Goal: Transaction & Acquisition: Purchase product/service

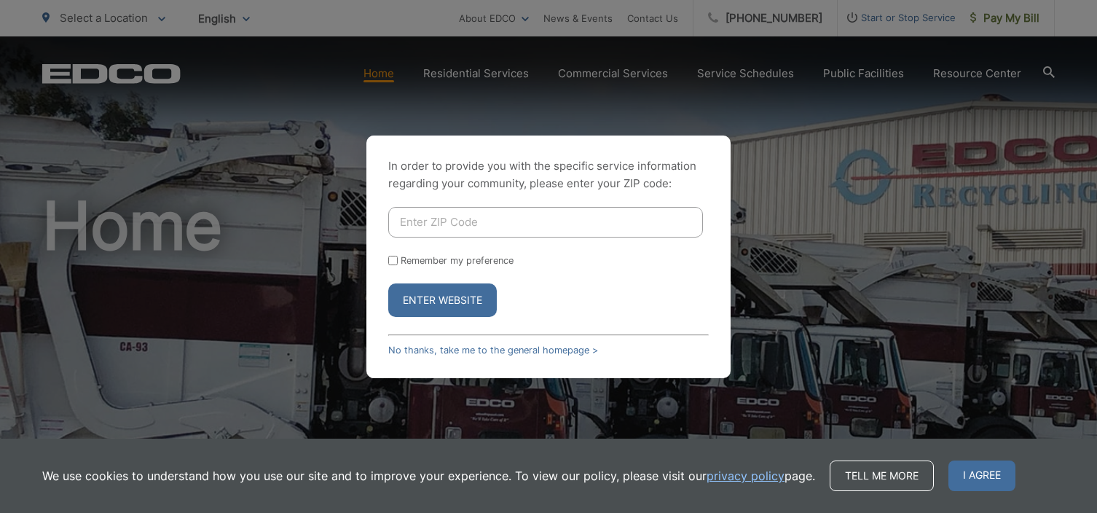
click at [397, 222] on input "Enter ZIP Code" at bounding box center [545, 222] width 315 height 31
type input "92020"
click at [390, 256] on input "Remember my preference" at bounding box center [392, 260] width 9 height 9
checkbox input "true"
click at [435, 293] on button "Enter Website" at bounding box center [442, 299] width 108 height 33
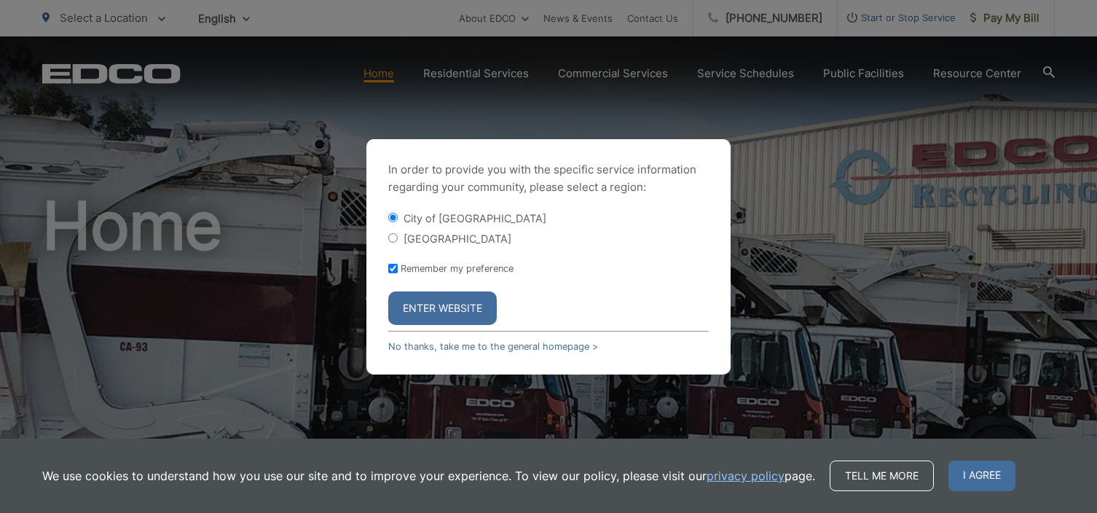
click at [443, 309] on button "Enter Website" at bounding box center [442, 307] width 108 height 33
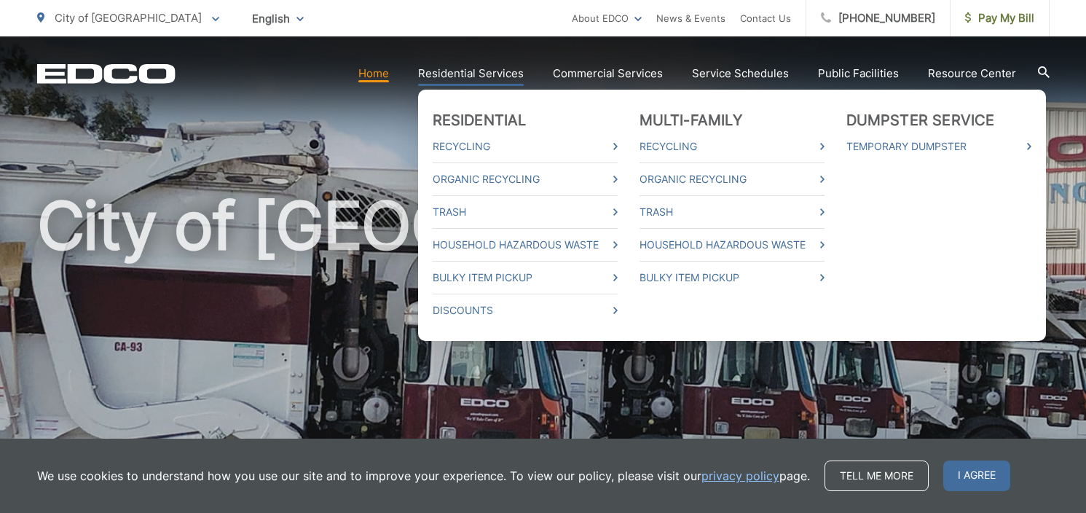
click at [459, 70] on link "Residential Services" at bounding box center [471, 73] width 106 height 17
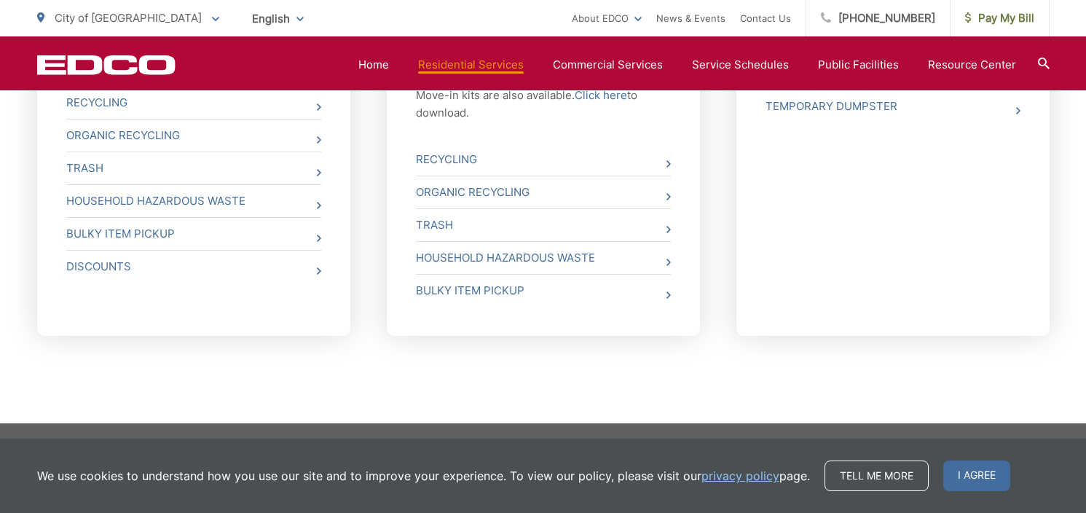
scroll to position [764, 0]
click at [91, 15] on span "City of [GEOGRAPHIC_DATA]" at bounding box center [128, 18] width 147 height 14
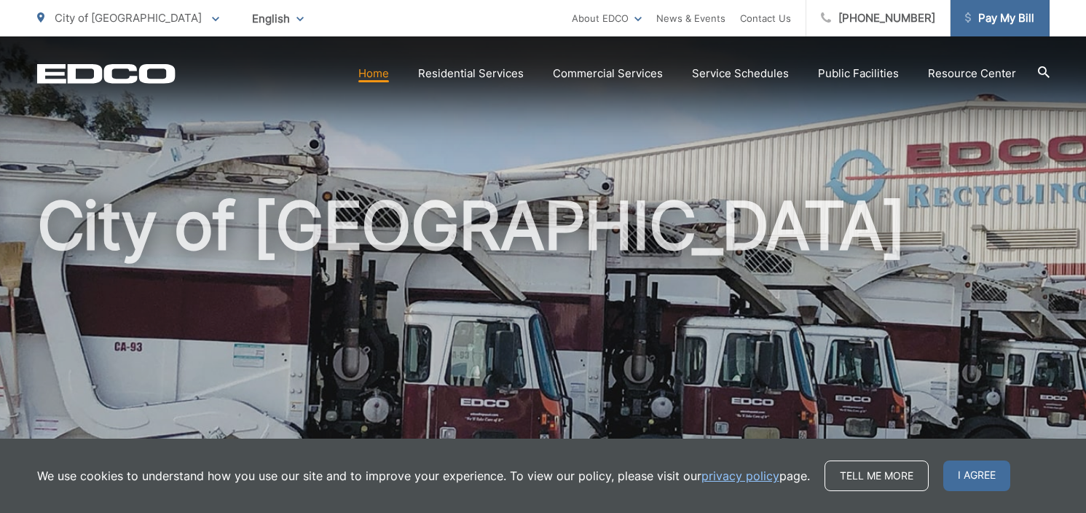
click at [1022, 16] on span "Pay My Bill" at bounding box center [999, 17] width 69 height 17
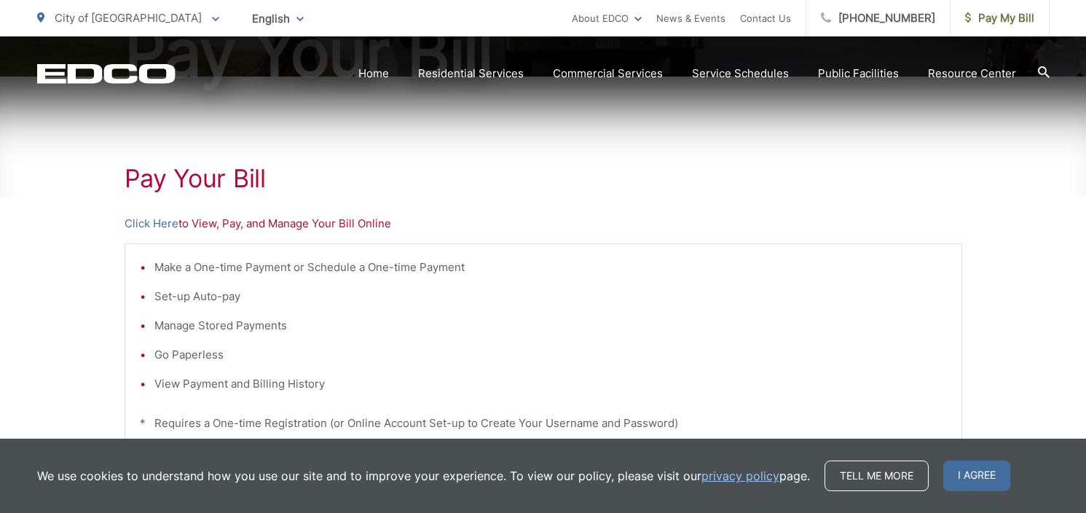
scroll to position [242, 0]
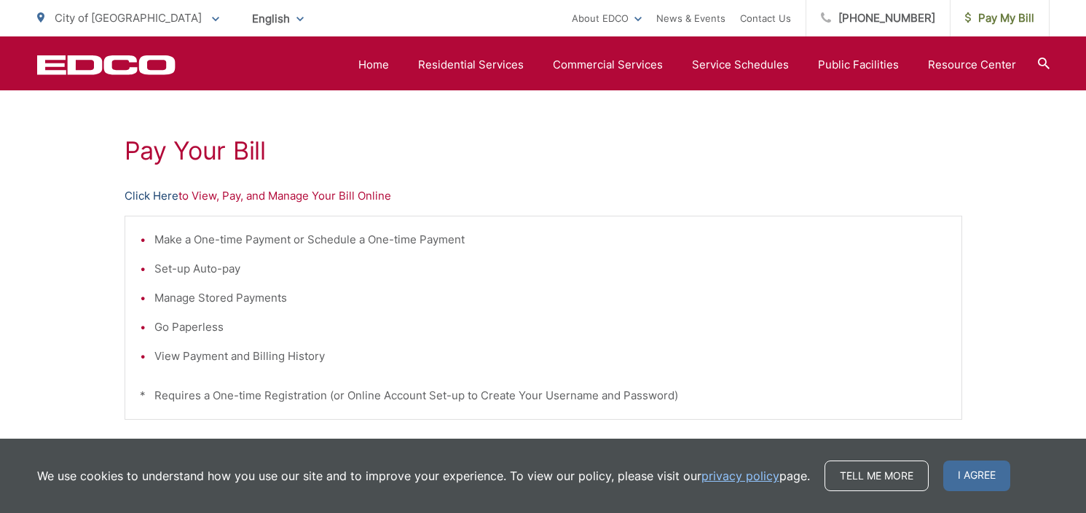
click at [162, 197] on link "Click Here" at bounding box center [152, 195] width 54 height 17
